Goal: Task Accomplishment & Management: Manage account settings

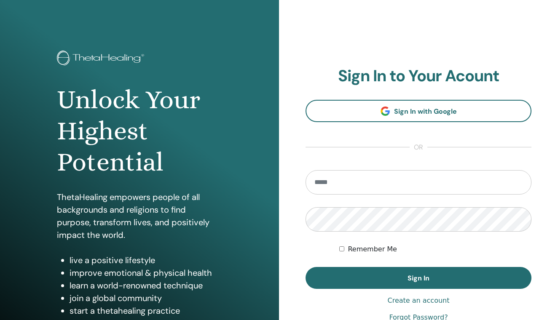
scroll to position [8, 0]
type input "**********"
click at [419, 278] on button "Sign In" at bounding box center [419, 278] width 226 height 22
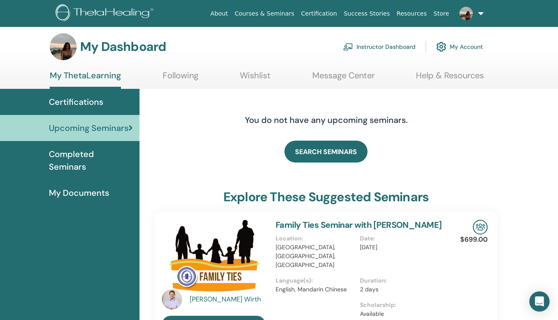
scroll to position [9, 0]
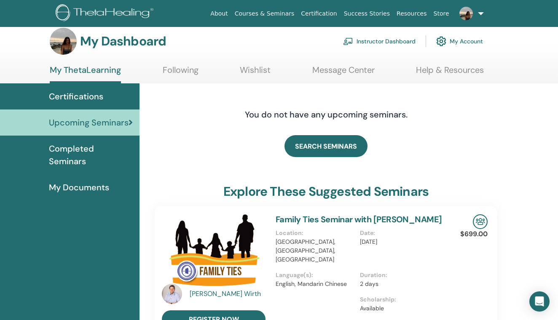
click at [384, 39] on link "Instructor Dashboard" at bounding box center [379, 41] width 73 height 19
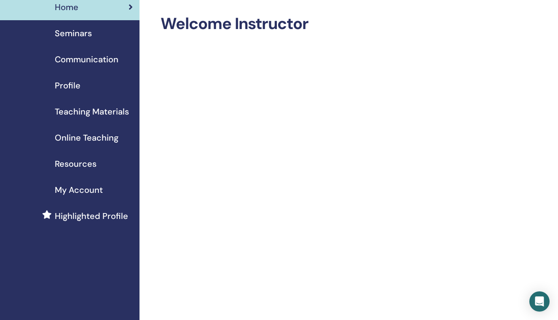
scroll to position [12, 0]
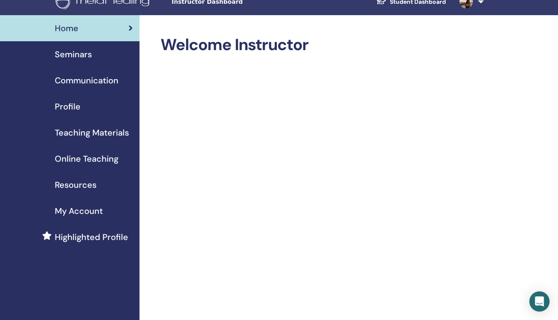
click at [102, 132] on span "Teaching Materials" at bounding box center [92, 132] width 74 height 13
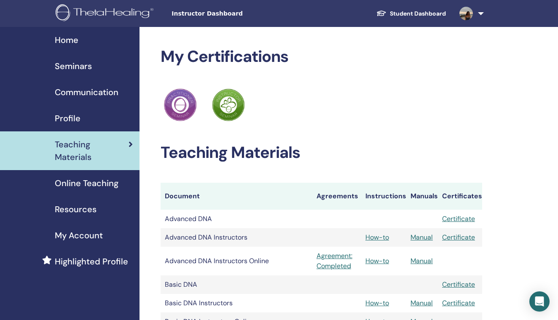
click at [79, 67] on span "Seminars" at bounding box center [73, 66] width 37 height 13
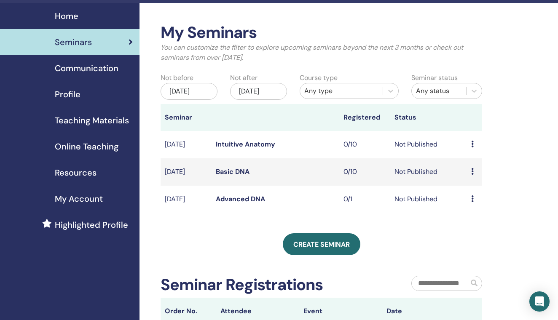
scroll to position [27, 0]
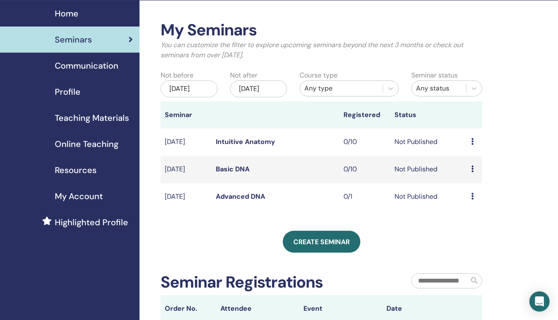
click at [472, 172] on icon at bounding box center [472, 169] width 3 height 7
click at [469, 199] on link "Edit" at bounding box center [465, 195] width 12 height 9
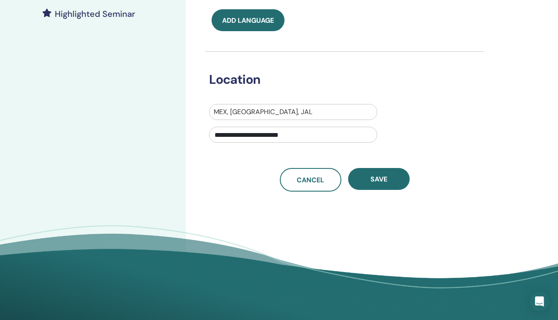
scroll to position [236, 0]
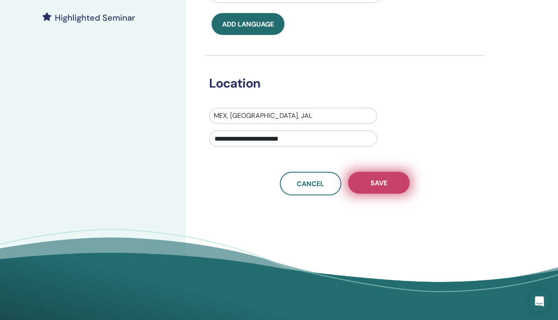
click at [379, 188] on button "Save" at bounding box center [379, 183] width 62 height 22
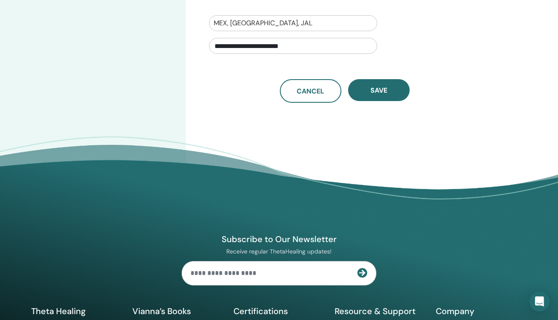
scroll to position [310, 0]
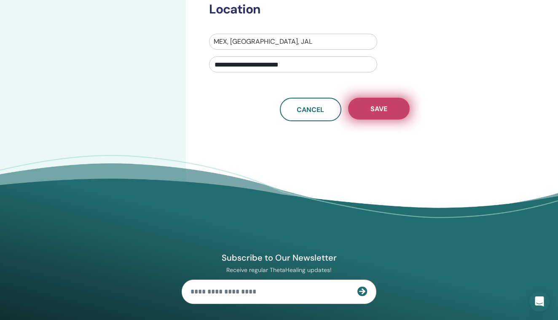
click at [382, 111] on span "Save" at bounding box center [379, 109] width 17 height 9
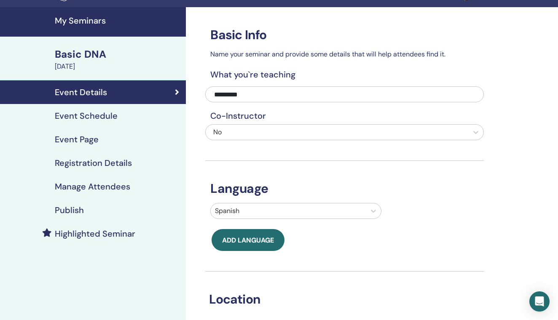
scroll to position [7, 0]
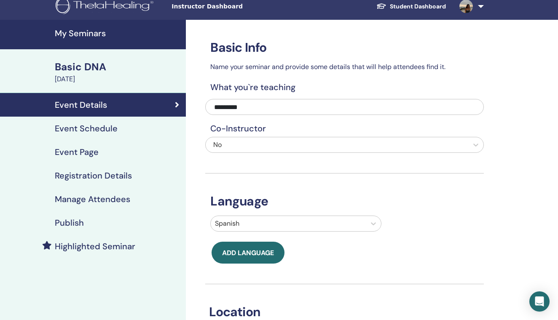
click at [114, 125] on h4 "Event Schedule" at bounding box center [86, 129] width 63 height 10
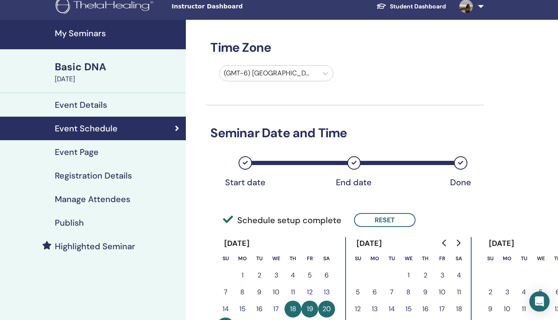
click at [95, 145] on link "Event Page" at bounding box center [93, 152] width 186 height 24
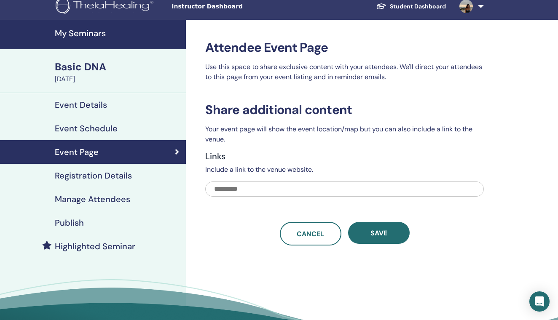
click at [115, 175] on h4 "Registration Details" at bounding box center [93, 176] width 77 height 10
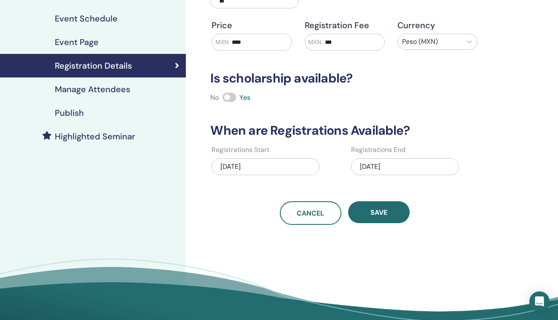
scroll to position [118, 0]
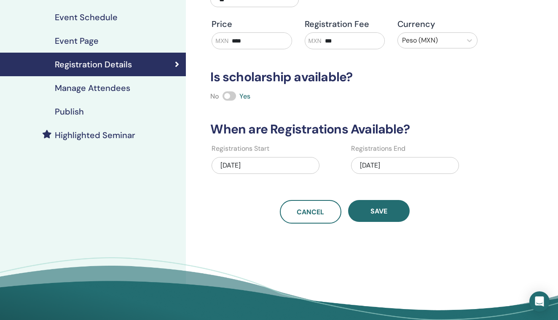
click at [131, 94] on link "Manage Attendees" at bounding box center [93, 88] width 186 height 24
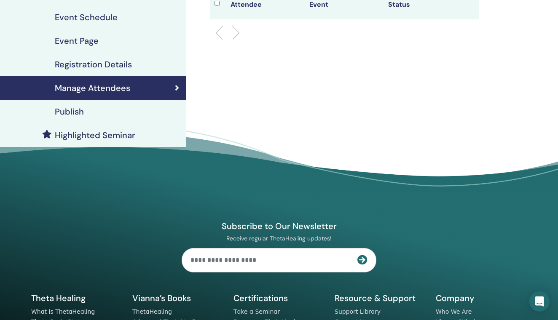
click at [82, 110] on h4 "Publish" at bounding box center [69, 112] width 29 height 10
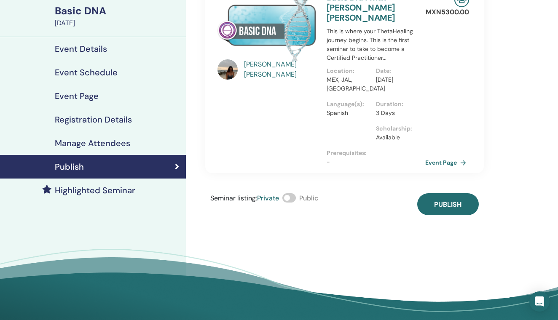
scroll to position [31, 0]
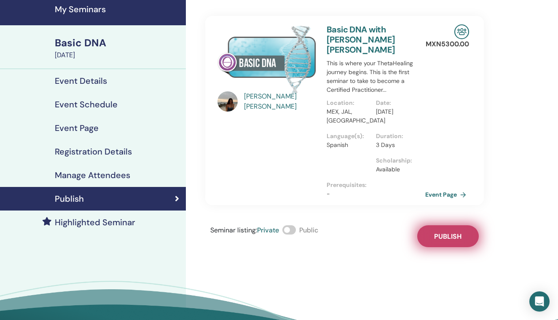
click at [445, 242] on button "Publish" at bounding box center [448, 237] width 62 height 22
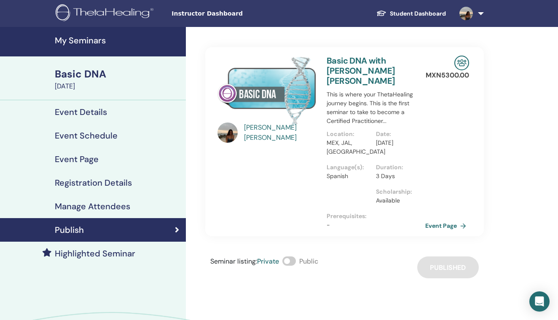
scroll to position [0, 0]
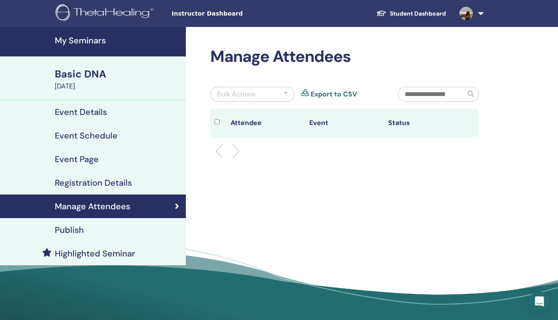
click at [86, 42] on h4 "My Seminars" at bounding box center [118, 40] width 126 height 10
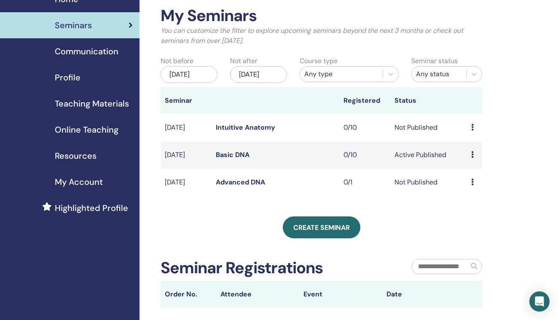
scroll to position [43, 0]
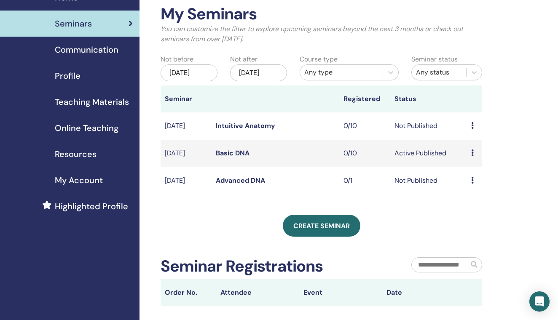
click at [457, 130] on td "Not Published" at bounding box center [428, 126] width 77 height 27
click at [420, 129] on td "Not Published" at bounding box center [428, 126] width 77 height 27
click at [416, 130] on td "Not Published" at bounding box center [428, 126] width 77 height 27
click at [224, 130] on link "Intuitive Anatomy" at bounding box center [245, 125] width 59 height 9
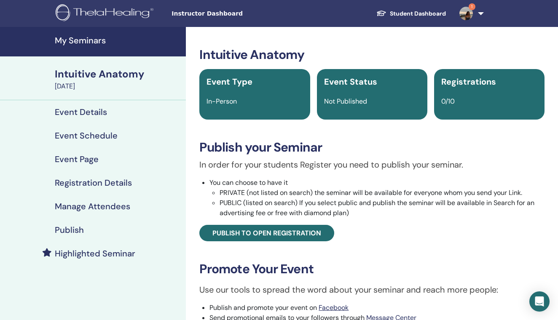
click at [78, 233] on h4 "Publish" at bounding box center [69, 230] width 29 height 10
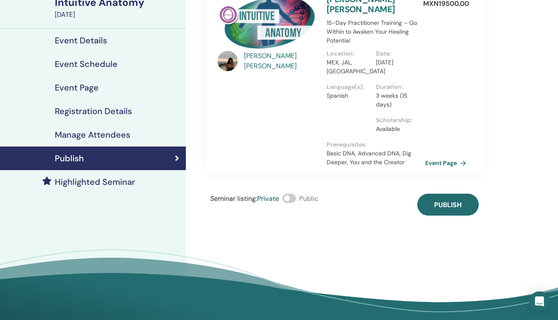
scroll to position [73, 0]
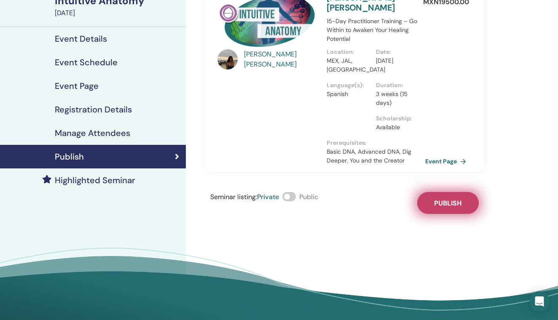
click at [468, 212] on button "Publish" at bounding box center [448, 203] width 62 height 22
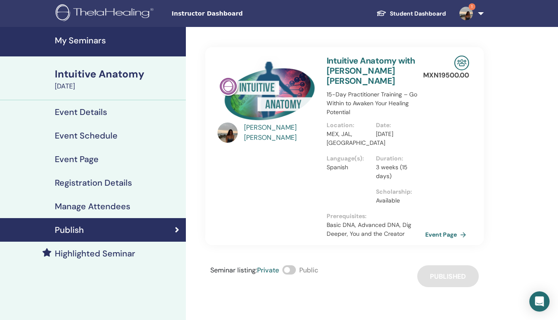
scroll to position [0, 0]
click at [122, 255] on h4 "Highlighted Seminar" at bounding box center [95, 254] width 81 height 10
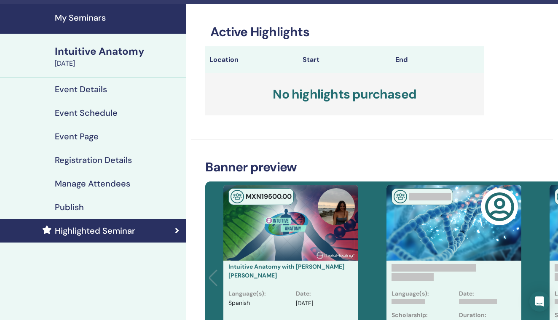
scroll to position [24, 0]
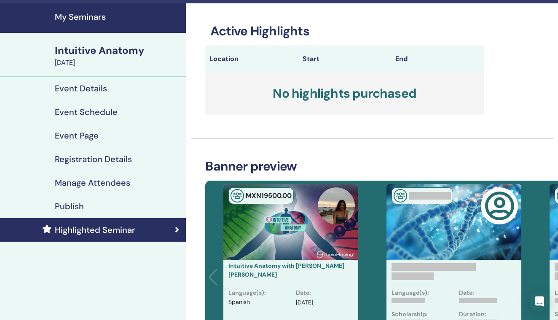
click at [87, 87] on h4 "Event Details" at bounding box center [81, 88] width 52 height 10
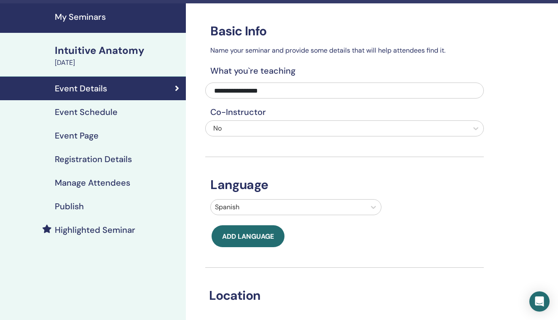
click at [107, 55] on div "Intuitive Anatomy" at bounding box center [118, 50] width 126 height 14
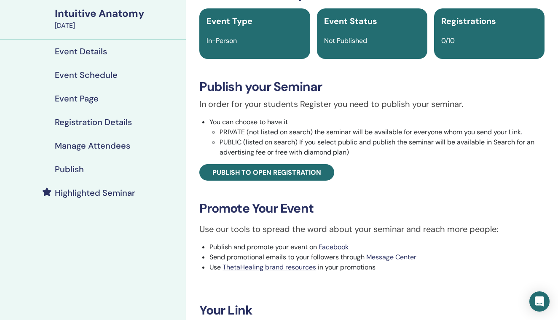
scroll to position [73, 0]
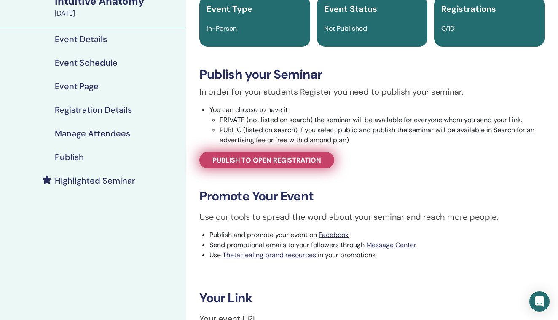
click at [275, 162] on span "Publish to open registration" at bounding box center [266, 160] width 109 height 9
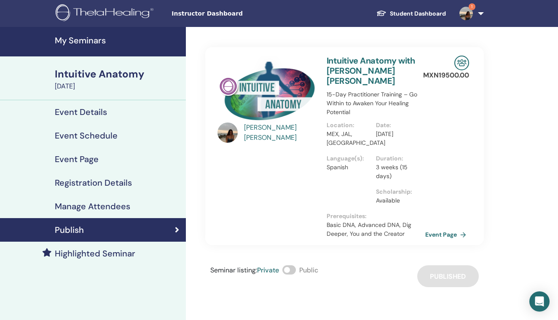
click at [95, 38] on h4 "My Seminars" at bounding box center [118, 40] width 126 height 10
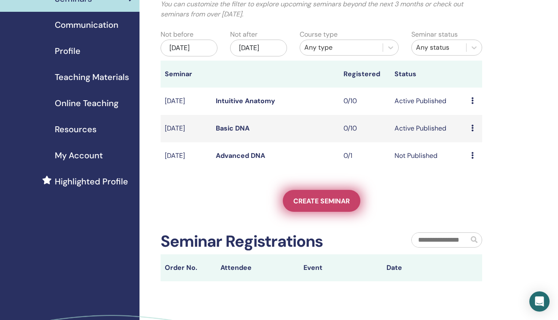
scroll to position [70, 0]
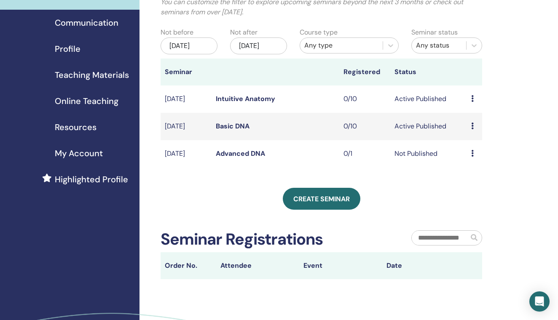
click at [474, 159] on div "Preview Edit Attendees Cancel" at bounding box center [474, 154] width 7 height 10
click at [541, 304] on icon "Open Intercom Messenger" at bounding box center [539, 301] width 11 height 11
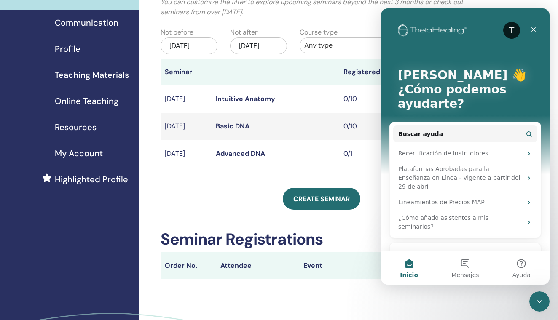
scroll to position [0, 0]
click at [470, 268] on button "Mensajes" at bounding box center [465, 268] width 56 height 34
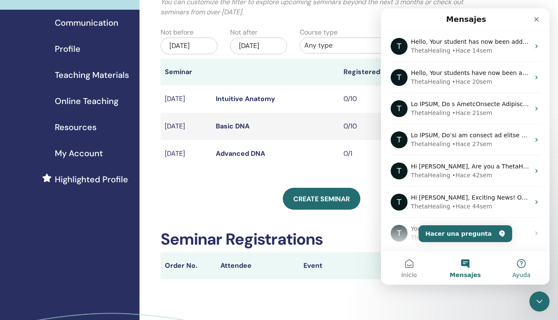
click at [527, 266] on button "Ayuda" at bounding box center [522, 268] width 56 height 34
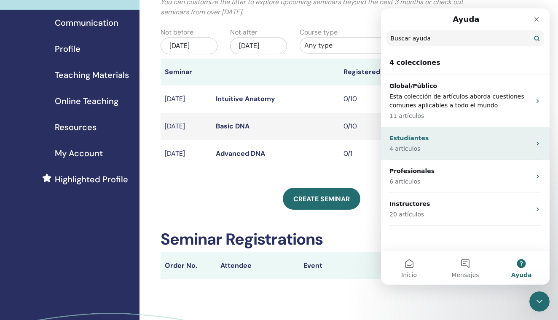
click at [474, 147] on p "4 artículos" at bounding box center [460, 149] width 142 height 9
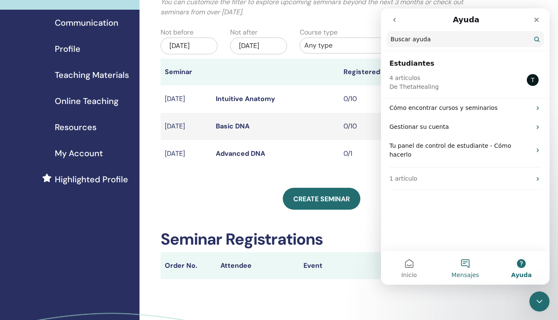
click at [465, 270] on button "Mensajes" at bounding box center [465, 268] width 56 height 34
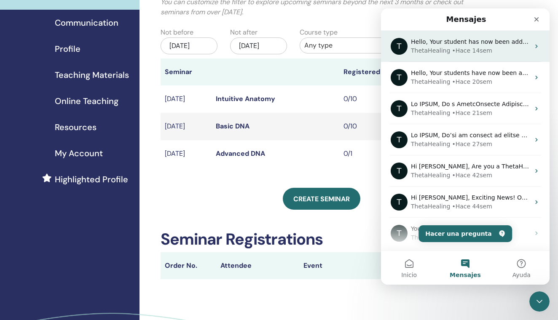
scroll to position [0, 0]
click at [503, 59] on div "T Hello, Your student has now been added to your account. You may now complete …" at bounding box center [465, 45] width 169 height 31
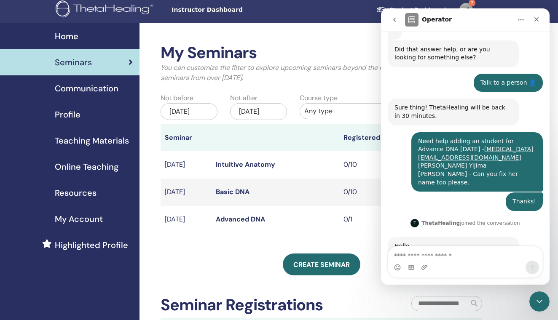
scroll to position [196, 0]
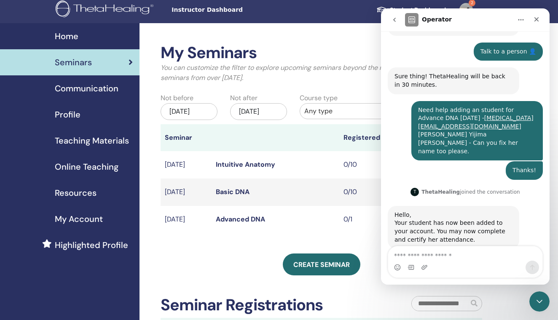
click at [464, 262] on div "Intercom Messenger" at bounding box center [465, 267] width 154 height 13
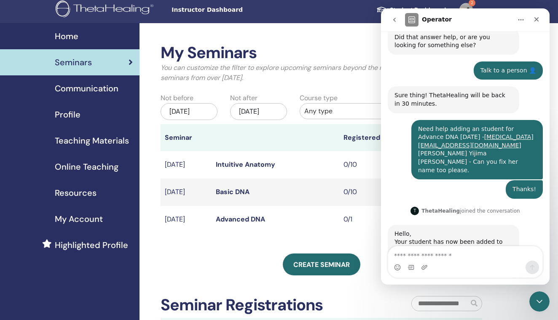
scroll to position [215, 0]
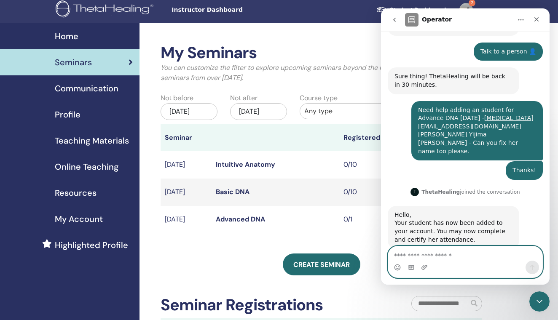
click at [455, 256] on textarea "Escribe un mensaje..." at bounding box center [465, 254] width 154 height 14
type textarea "*"
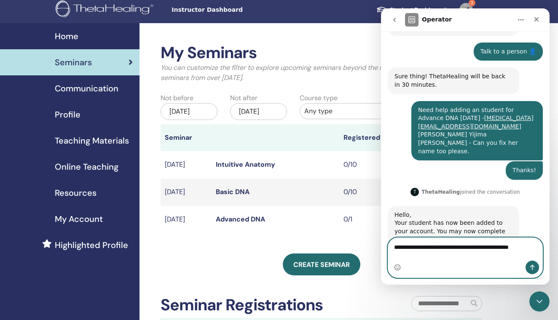
scroll to position [223, 0]
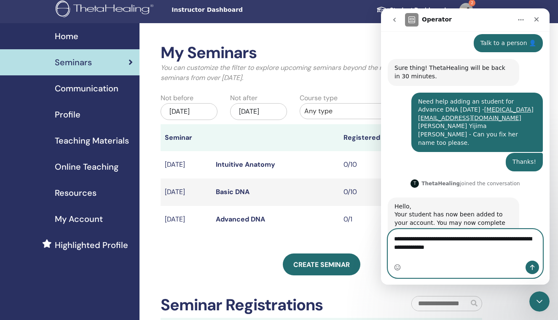
click at [446, 252] on textarea "**********" at bounding box center [465, 241] width 154 height 23
type textarea "**********"
click at [528, 264] on button "Enviar un mensaje…" at bounding box center [532, 267] width 13 height 13
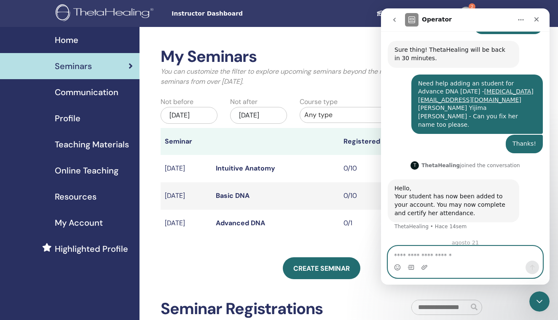
scroll to position [271, 0]
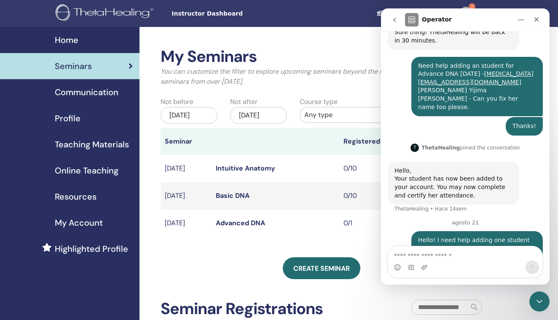
click at [394, 21] on icon "go back" at bounding box center [394, 19] width 7 height 7
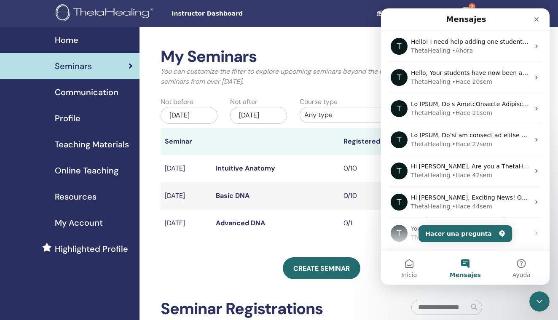
scroll to position [0, 0]
click at [541, 16] on div "Cerrar" at bounding box center [536, 19] width 15 height 15
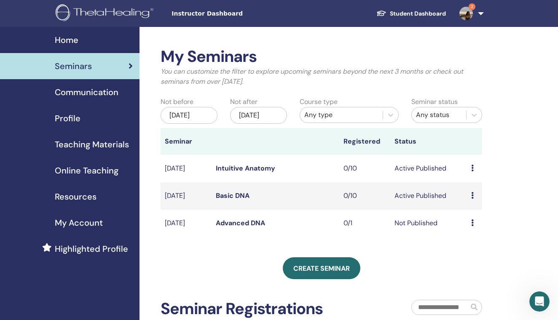
click at [103, 14] on img at bounding box center [106, 13] width 101 height 19
